Goal: Participate in discussion: Engage in conversation with other users on a specific topic

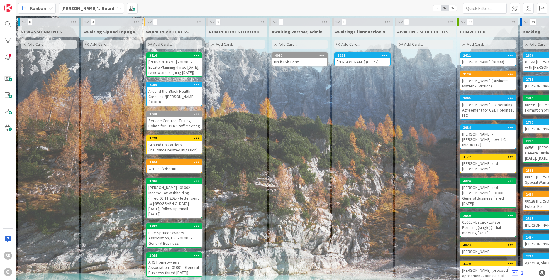
click at [168, 97] on div "Around the Block Health Care, Inc./[PERSON_NAME] (01018)" at bounding box center [174, 96] width 55 height 18
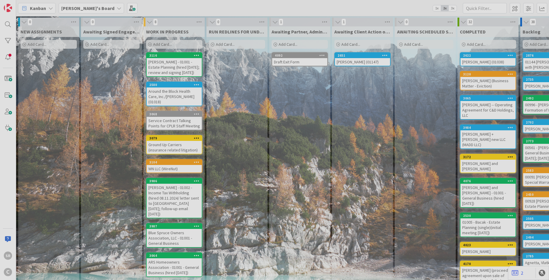
click at [168, 97] on div at bounding box center [274, 140] width 549 height 280
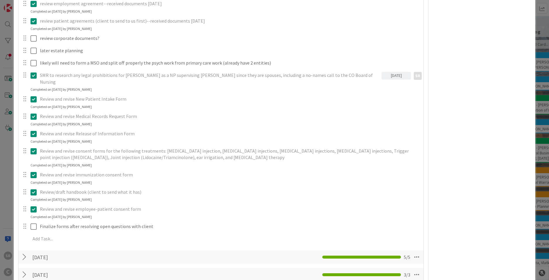
scroll to position [390, 0]
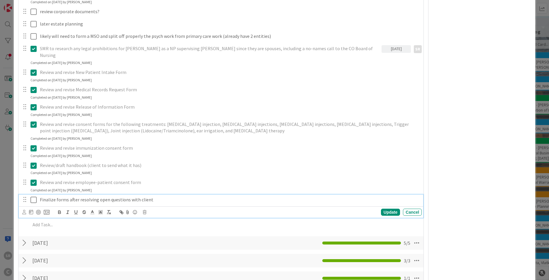
click at [35, 196] on icon at bounding box center [34, 199] width 6 height 7
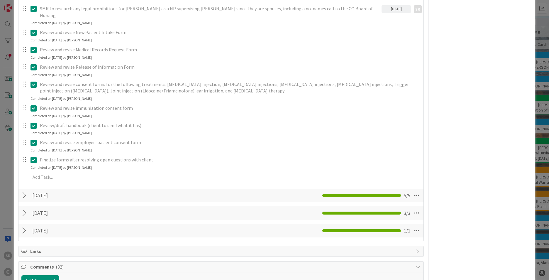
scroll to position [434, 0]
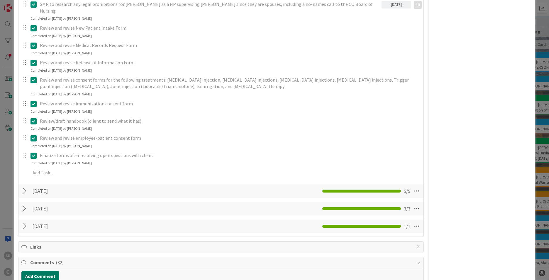
click at [32, 271] on button "Add Comment" at bounding box center [40, 276] width 38 height 11
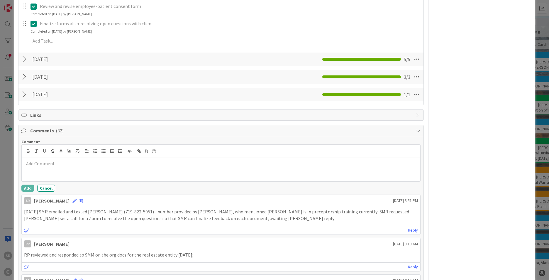
scroll to position [573, 0]
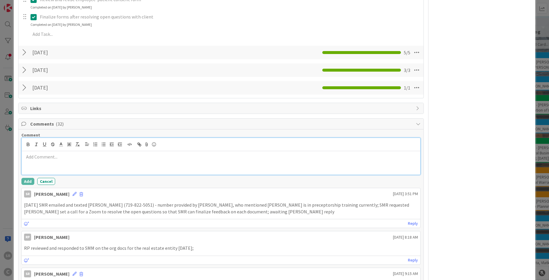
click at [80, 158] on div at bounding box center [221, 162] width 399 height 23
click at [186, 153] on p "[DATE] SMR spoke to client and discussed the remaining pen questions;" at bounding box center [221, 156] width 394 height 7
drag, startPoint x: 320, startPoint y: 151, endPoint x: 172, endPoint y: 154, distance: 148.5
click at [172, 154] on div "[DATE] SMR spoke to client and discussed the remaining pen questions; [DATE] SM…" at bounding box center [221, 162] width 399 height 23
click at [27, 178] on button "Add" at bounding box center [27, 181] width 13 height 7
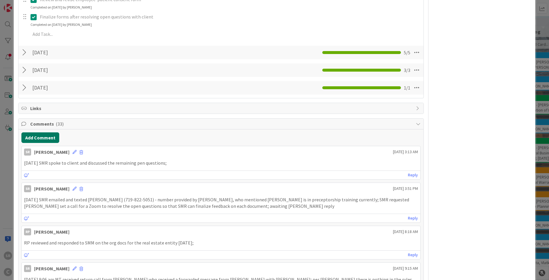
click at [38, 132] on button "Add Comment" at bounding box center [40, 137] width 38 height 11
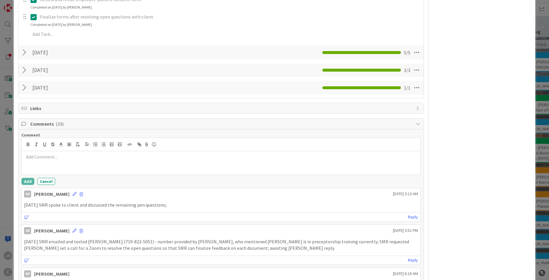
click at [44, 155] on div at bounding box center [221, 162] width 399 height 23
drag, startPoint x: 544, startPoint y: 108, endPoint x: 546, endPoint y: 100, distance: 8.8
click at [546, 100] on div "ID 2580 [PERSON_NAME]'s Board WORK IN PROGRESS Title 47 / 128 Around the Block …" at bounding box center [274, 140] width 549 height 280
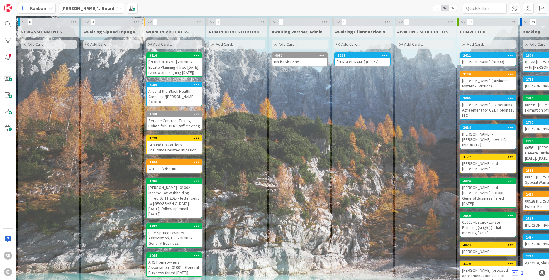
click at [166, 100] on div "Around the Block Health Care, Inc./[PERSON_NAME] (01018)" at bounding box center [174, 96] width 55 height 18
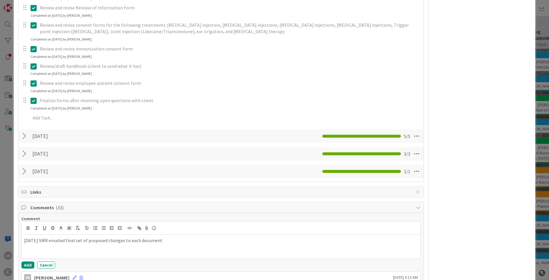
scroll to position [563, 0]
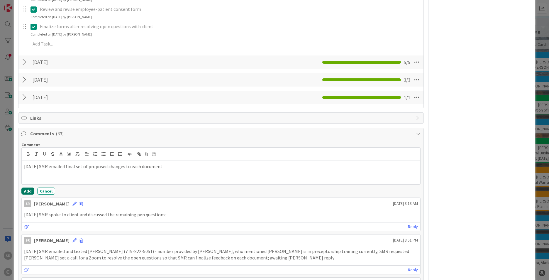
click at [31, 187] on button "Add" at bounding box center [27, 190] width 13 height 7
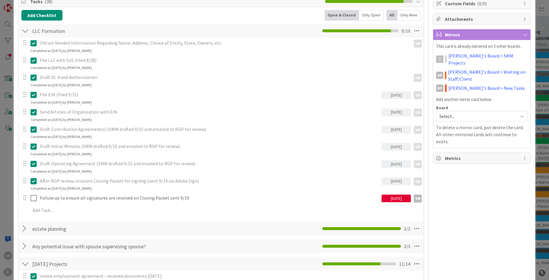
scroll to position [0, 0]
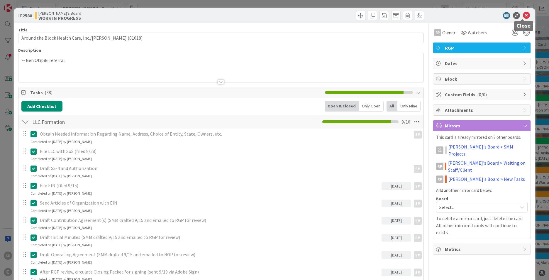
click at [524, 15] on icon at bounding box center [526, 15] width 7 height 7
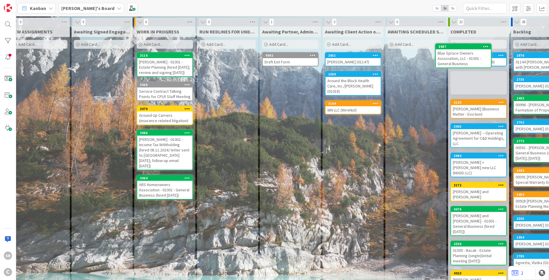
scroll to position [0, 13]
